Goal: Communication & Community: Answer question/provide support

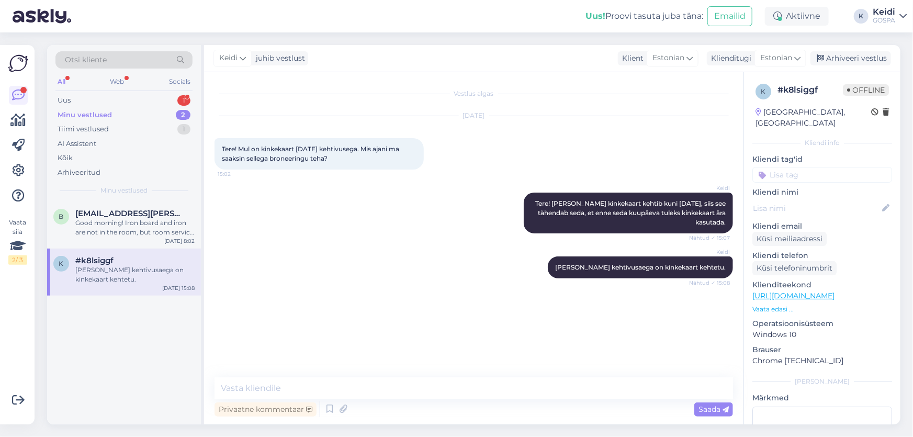
click at [99, 112] on div "Minu vestlused" at bounding box center [85, 115] width 54 height 10
click at [99, 276] on div "[PERSON_NAME] kehtivusaega on kinkekaart kehtetu." at bounding box center [134, 274] width 119 height 19
click at [117, 223] on div "Good morning! Iron board and iron are not in the room, but room service can bri…" at bounding box center [134, 227] width 119 height 19
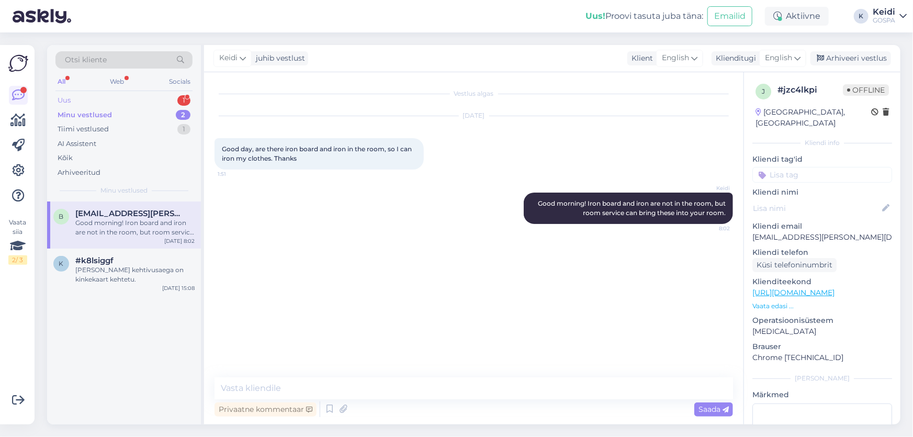
click at [93, 102] on div "Uus 1" at bounding box center [123, 100] width 137 height 15
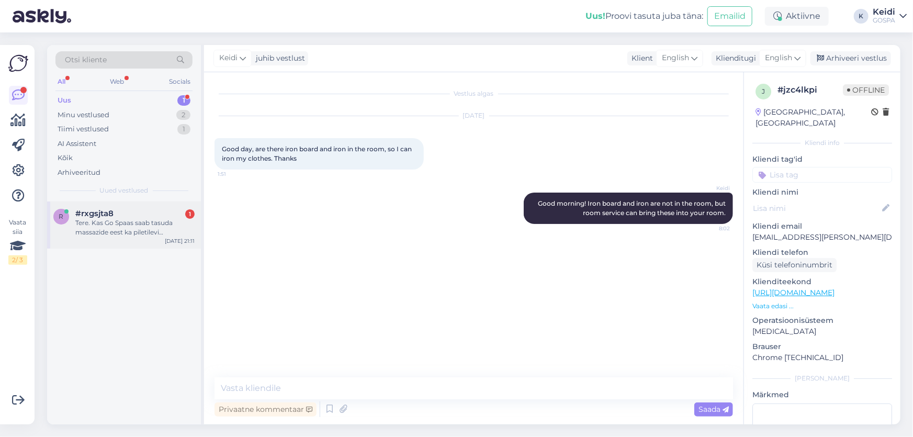
click at [109, 230] on div "Tere. Kas Go Spaas saab tasuda massazide eest ka piletilevi kinkekaartidega?" at bounding box center [134, 227] width 119 height 19
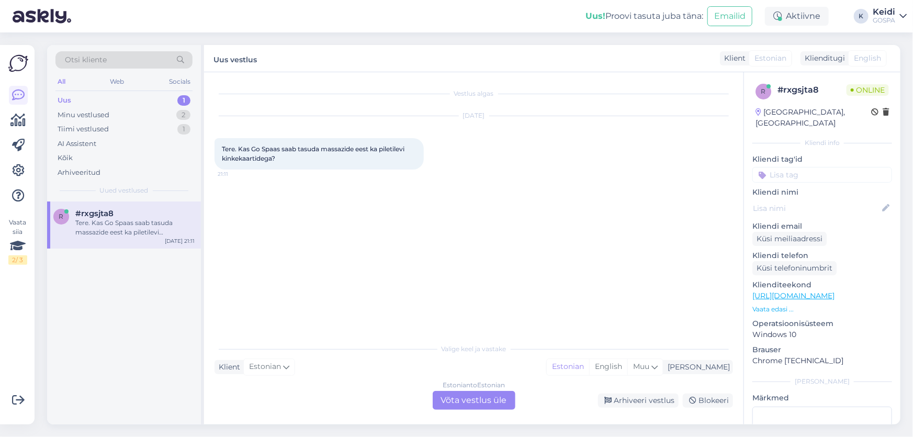
click at [460, 395] on div "Estonian to Estonian Võta vestlus üle" at bounding box center [474, 400] width 83 height 19
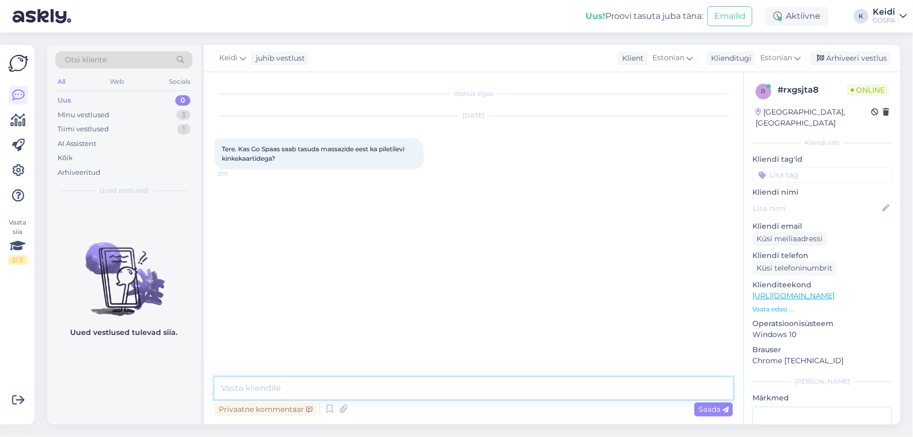
click at [270, 385] on textarea at bounding box center [473, 388] width 518 height 22
type textarea "Tere Piletilevi kinkekaart meil kahjuks ei kehti."
click at [701, 409] on span "Saada" at bounding box center [713, 408] width 30 height 9
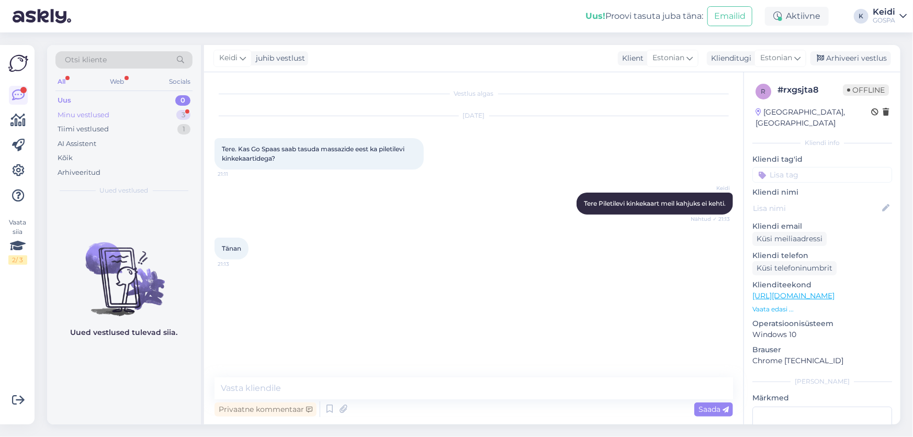
click at [76, 116] on div "Minu vestlused" at bounding box center [84, 115] width 52 height 10
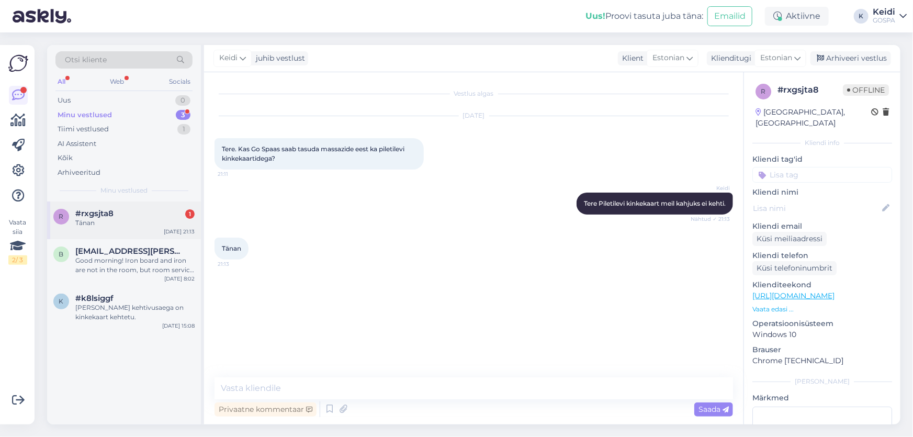
click at [111, 219] on div "Tänan" at bounding box center [134, 222] width 119 height 9
click at [288, 392] on textarea at bounding box center [473, 388] width 518 height 22
type textarea "palun :)"
